Goal: Information Seeking & Learning: Check status

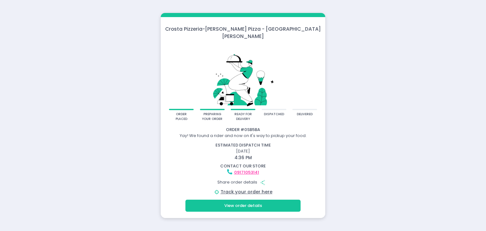
click at [470, 110] on div "Crosta Pizzeria - Crosta Pizza - San Juan order placed preparing your order rea…" at bounding box center [243, 115] width 486 height 231
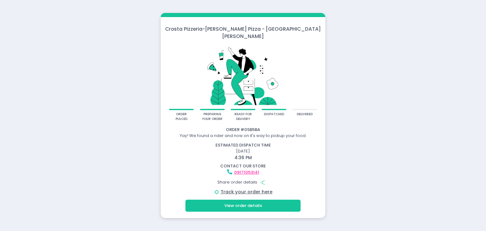
click at [300, 109] on div at bounding box center [304, 109] width 25 height 1
click at [256, 202] on button "View order details" at bounding box center [242, 206] width 115 height 12
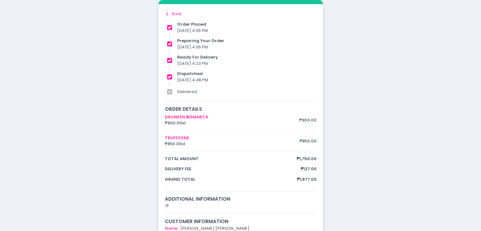
click at [166, 10] on div "Order # 0SB5BA Yay! We found a rider and now on it's way to pickup your food. e…" at bounding box center [241, 178] width 165 height 349
click at [167, 12] on icon "Back to home Created with Sketch." at bounding box center [168, 14] width 6 height 6
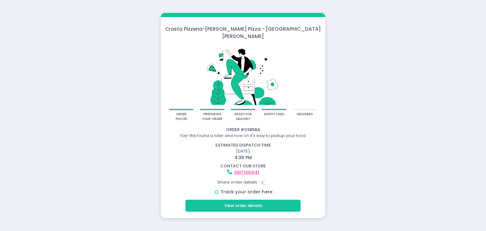
click at [247, 189] on link "Track your order here" at bounding box center [247, 192] width 52 height 6
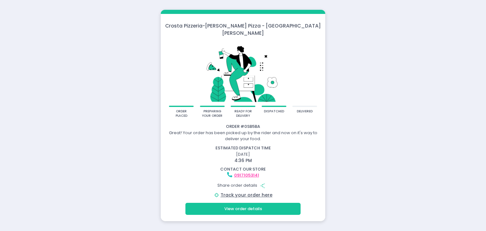
click at [247, 208] on button "View order details" at bounding box center [242, 209] width 115 height 12
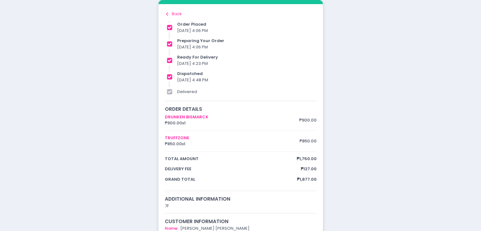
click at [167, 15] on icon at bounding box center [167, 13] width 2 height 3
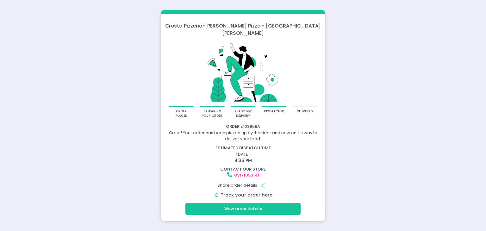
click at [254, 192] on link "Track your order here" at bounding box center [247, 195] width 52 height 6
click at [250, 192] on link "Track your order here" at bounding box center [247, 195] width 52 height 6
